Goal: Find specific page/section: Find specific page/section

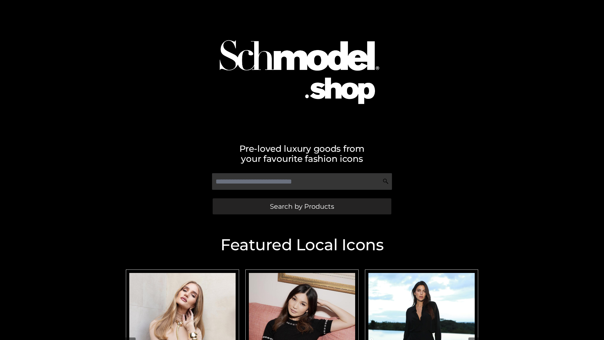
click at [302, 206] on span "Search by Products" at bounding box center [302, 206] width 64 height 7
